Goal: Transaction & Acquisition: Download file/media

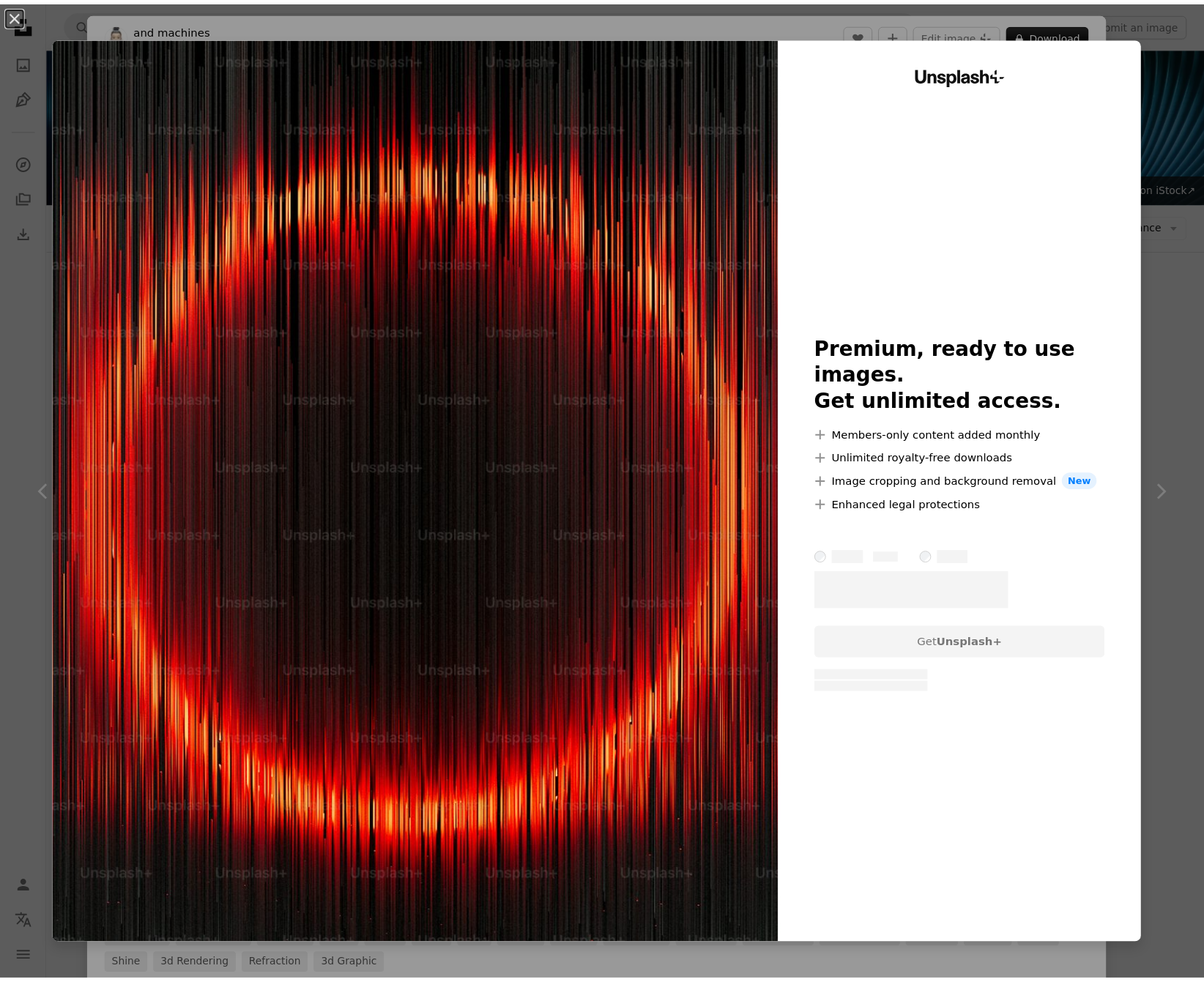
scroll to position [5926, 0]
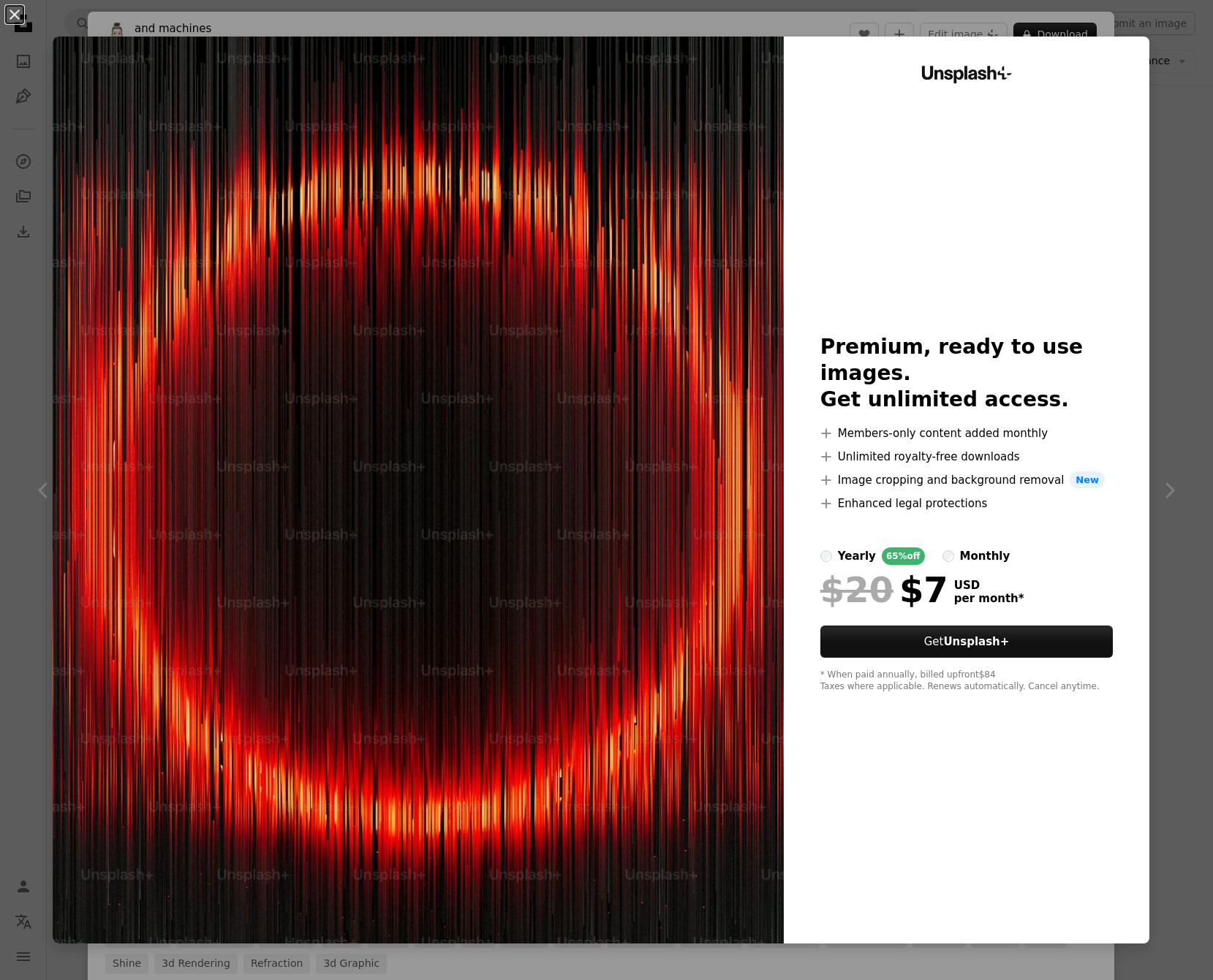
click at [1159, 154] on div "An X shape Unsplash+ Premium, ready to use images. Get unlimited access. A plus…" at bounding box center [606, 490] width 1213 height 980
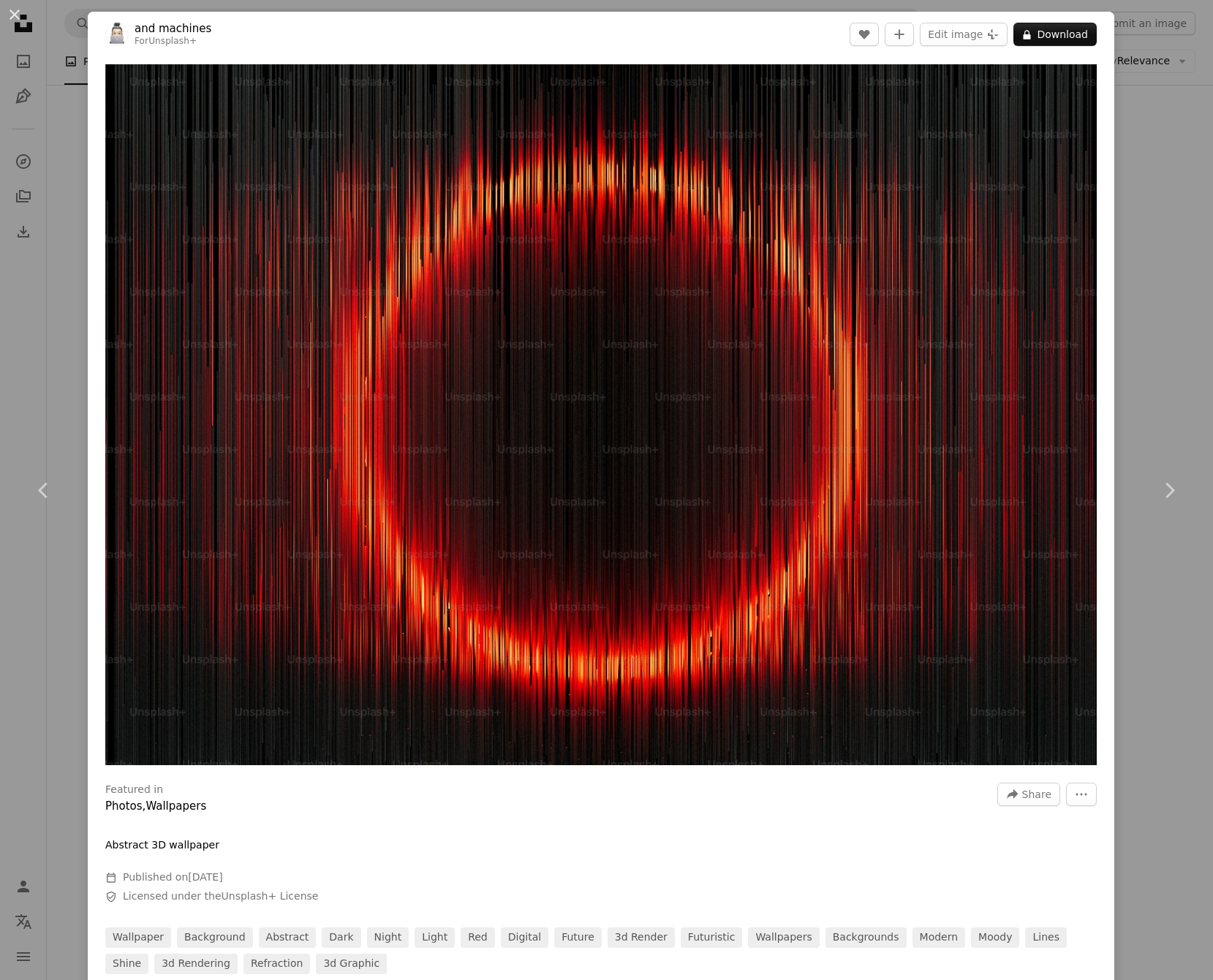
click at [1150, 244] on div "An X shape Chevron left Chevron right and machines For Unsplash+ A heart A plus…" at bounding box center [606, 490] width 1213 height 980
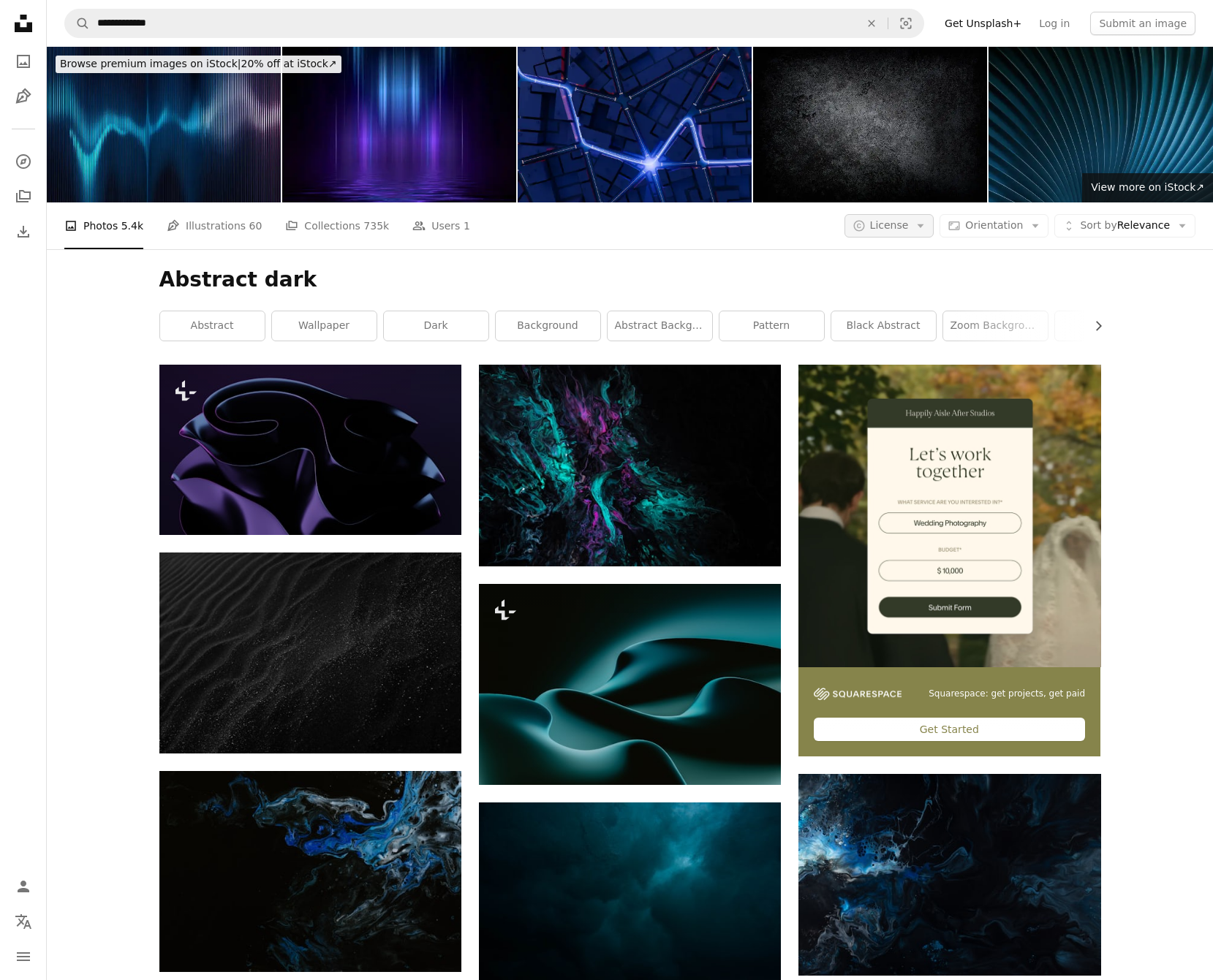
click at [918, 219] on icon "Arrow down" at bounding box center [920, 226] width 13 height 13
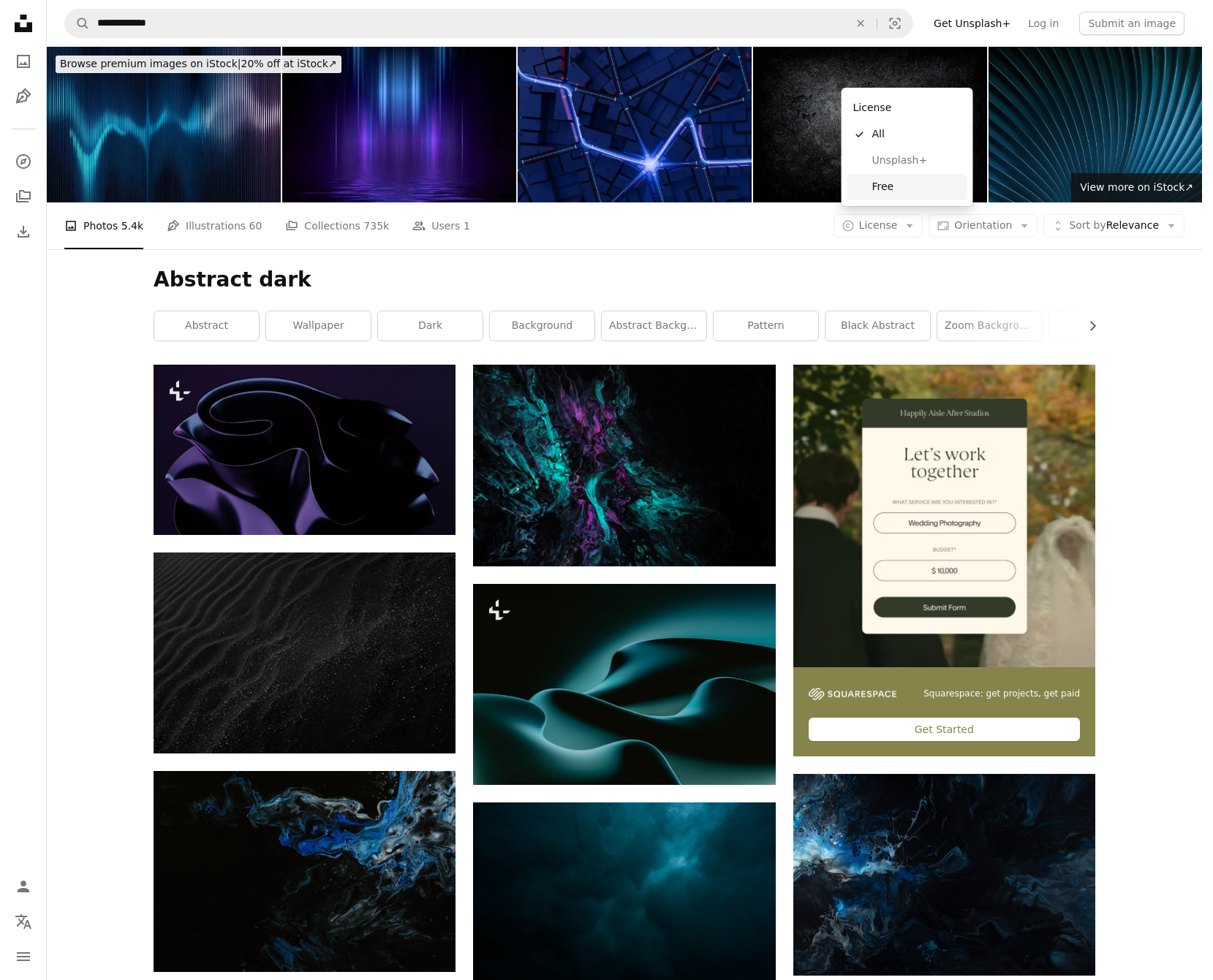
click at [889, 185] on span "Free" at bounding box center [917, 187] width 90 height 14
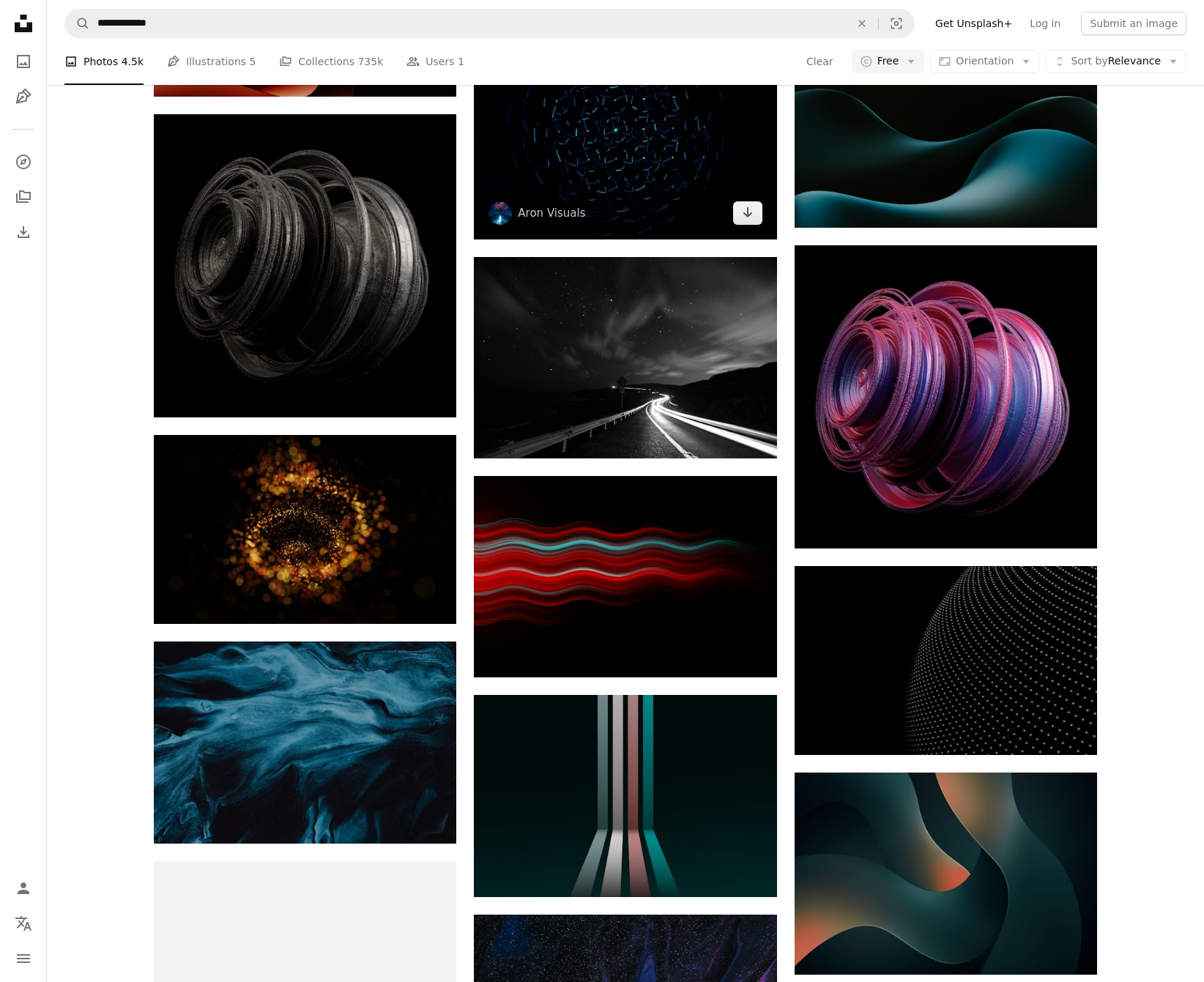
scroll to position [2280, 0]
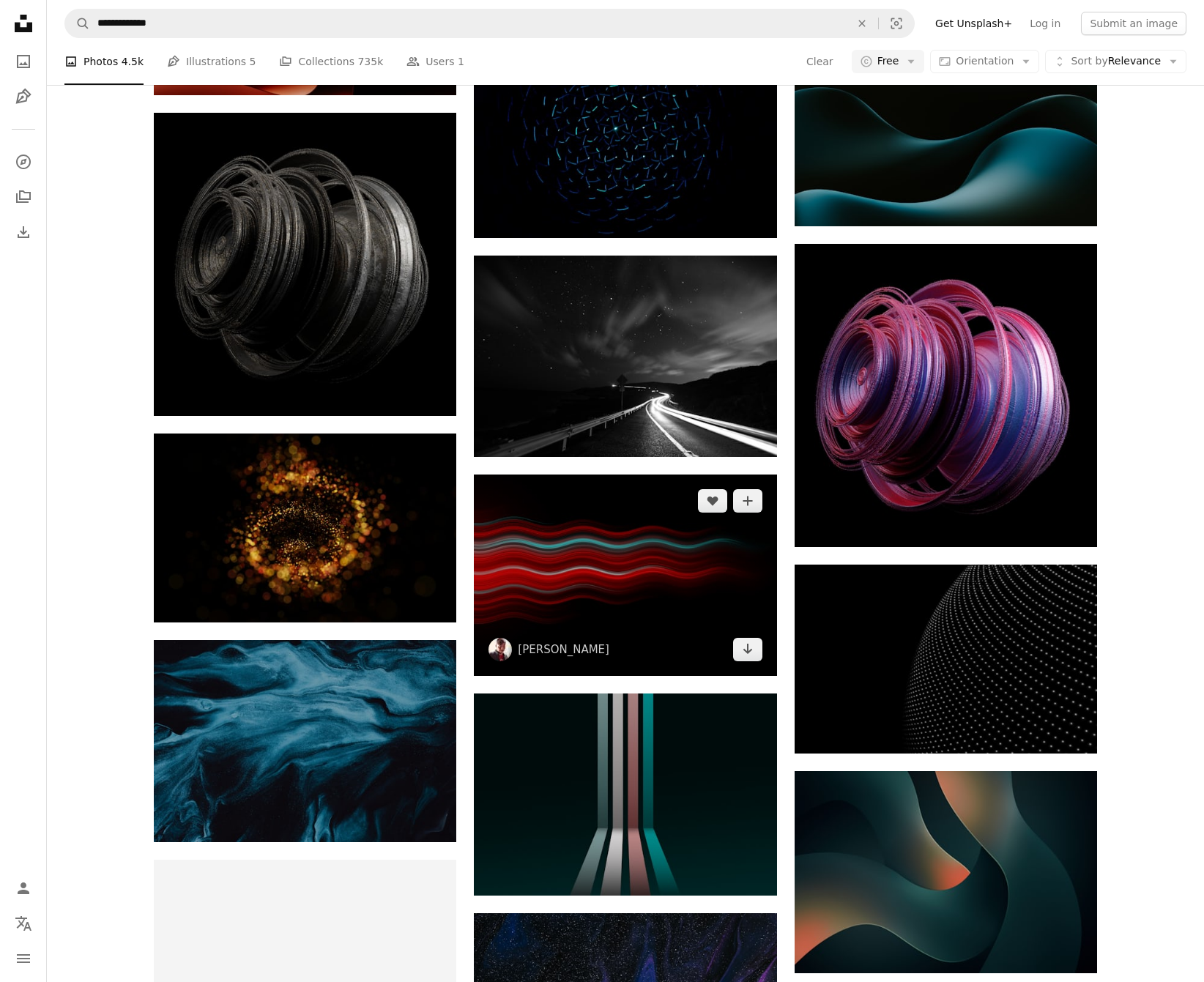
click at [648, 475] on img at bounding box center [624, 575] width 303 height 202
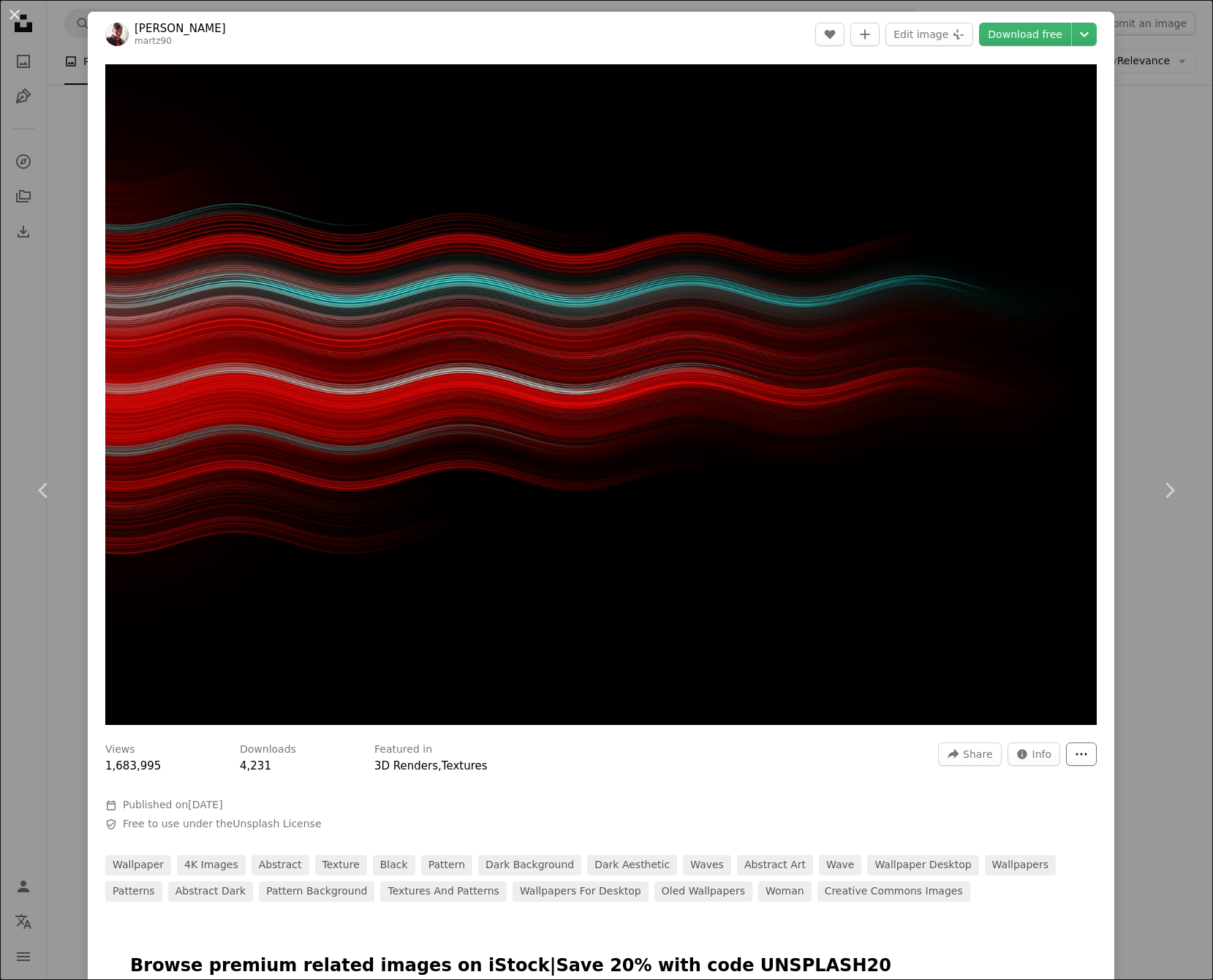
click at [1075, 750] on icon "More Actions" at bounding box center [1081, 754] width 13 height 13
click at [904, 469] on dialog "An X shape Chevron left Chevron right [PERSON_NAME] martz90 A heart A plus sign…" at bounding box center [606, 490] width 1213 height 980
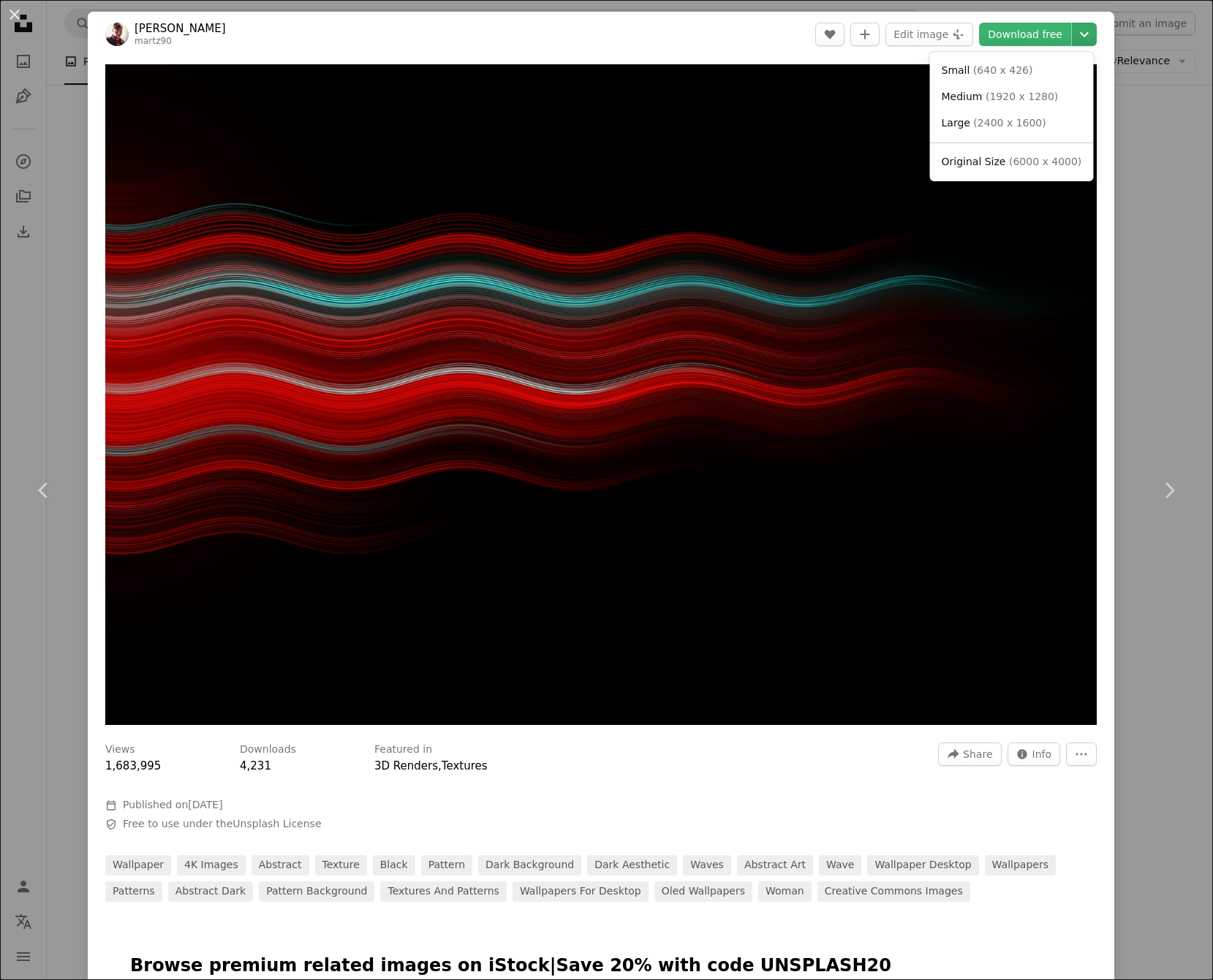
click at [1076, 37] on icon "Chevron down" at bounding box center [1084, 34] width 24 height 17
click at [1026, 157] on span "( 6000 x 4000 )" at bounding box center [1045, 161] width 72 height 11
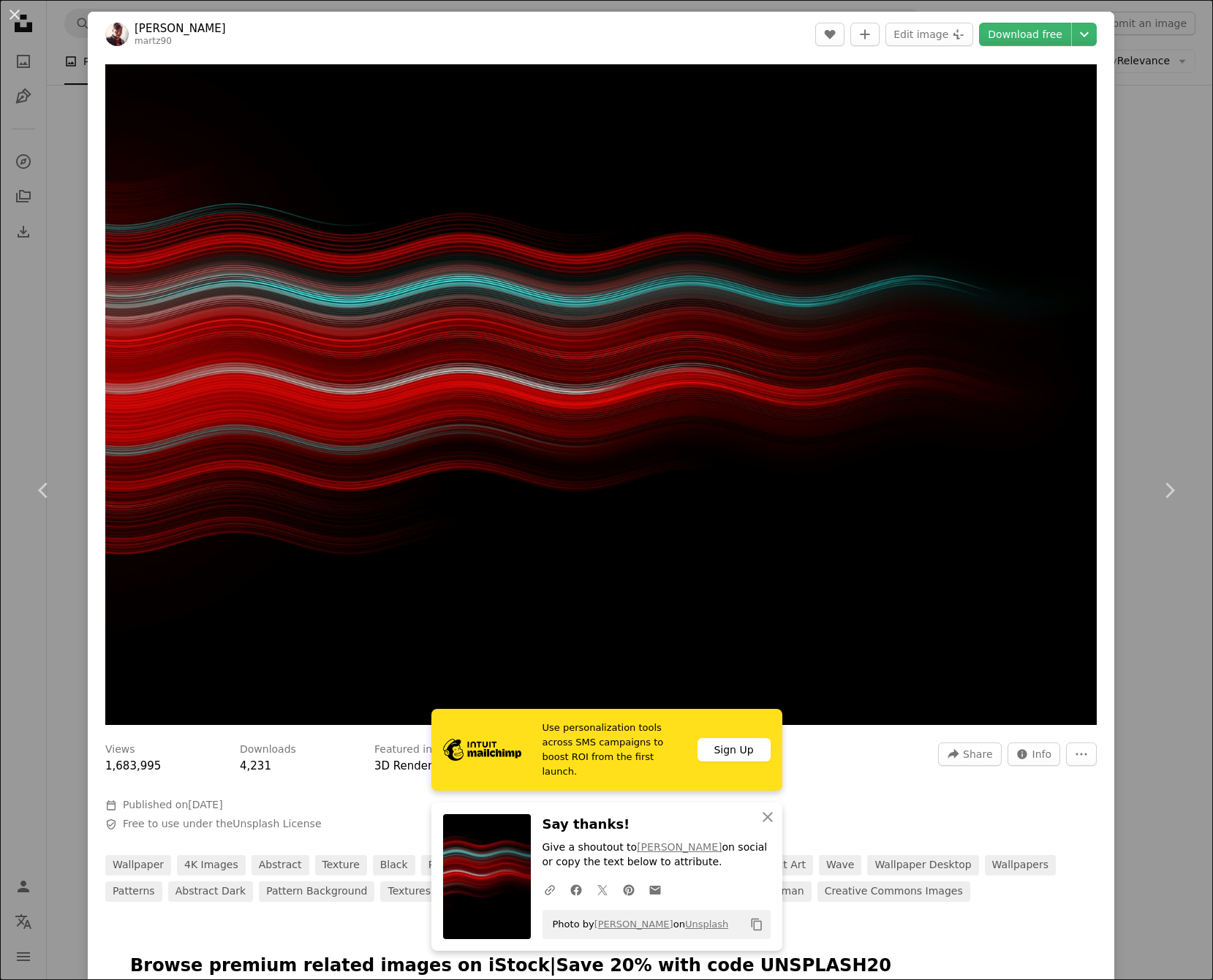
click at [1124, 77] on div "An X shape Chevron left Chevron right Use personalization tools across SMS camp…" at bounding box center [606, 490] width 1213 height 980
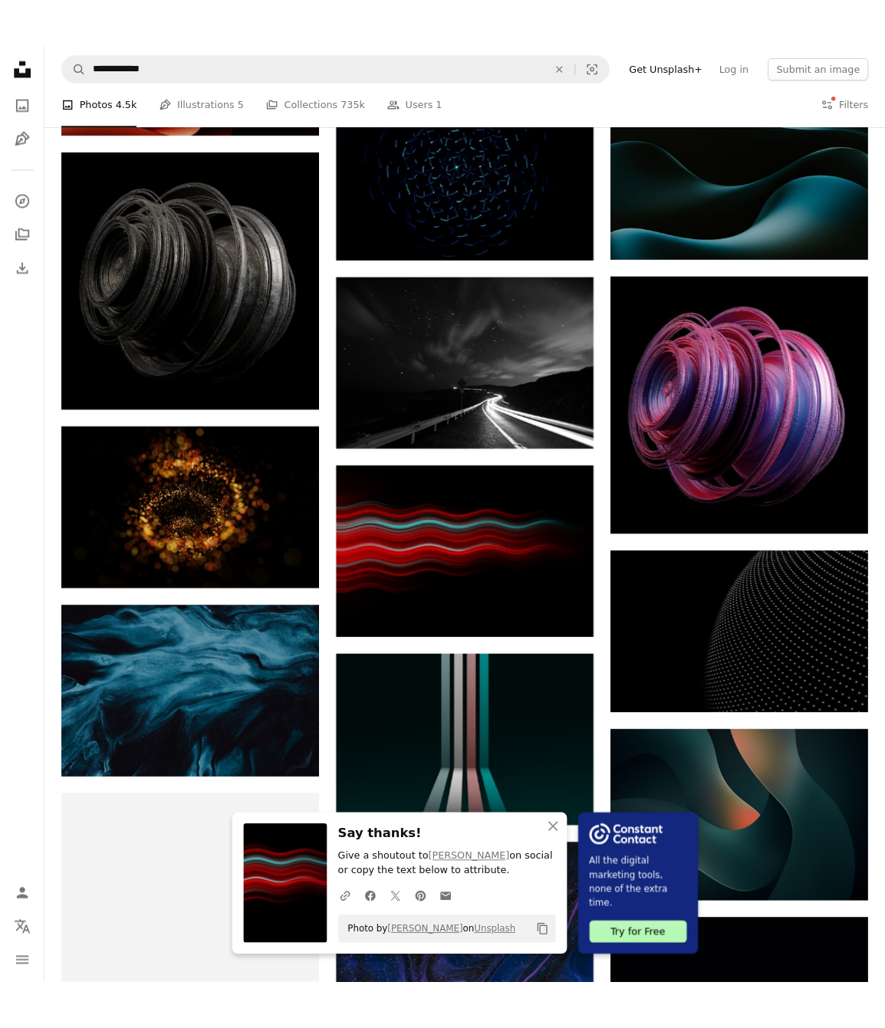
scroll to position [1994, 0]
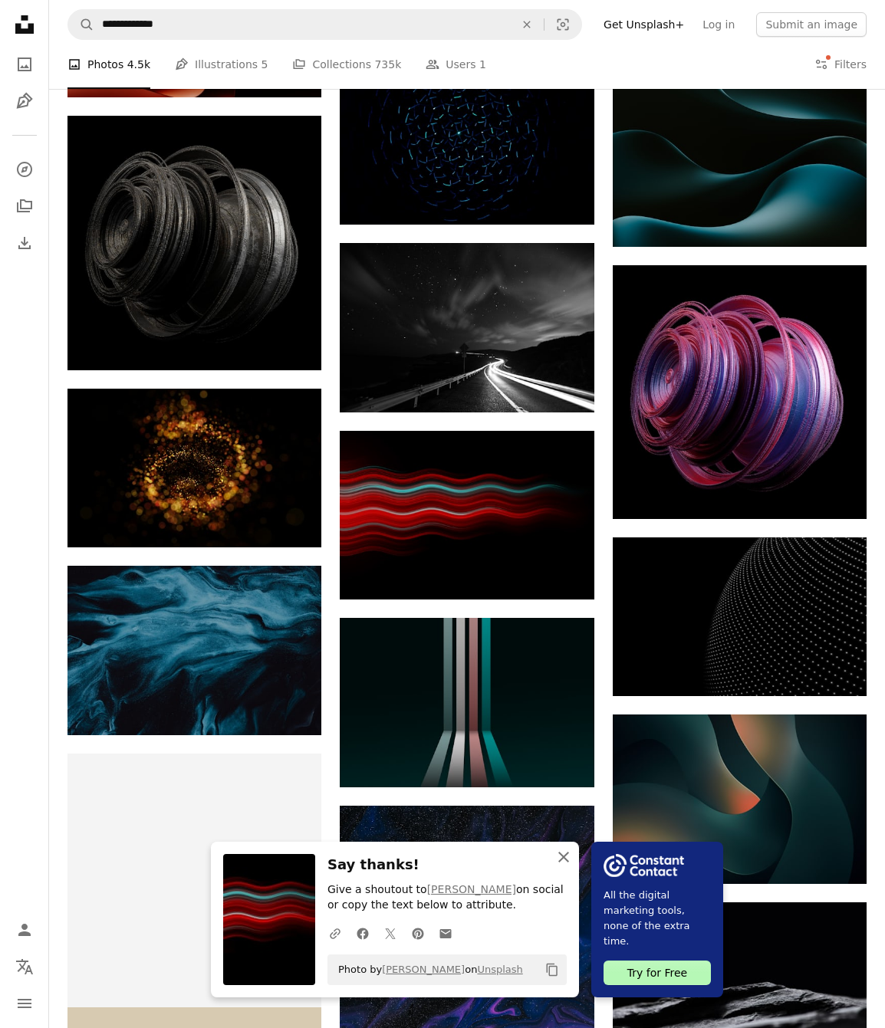
click at [569, 860] on icon "button" at bounding box center [563, 857] width 11 height 11
